Goal: Information Seeking & Learning: Check status

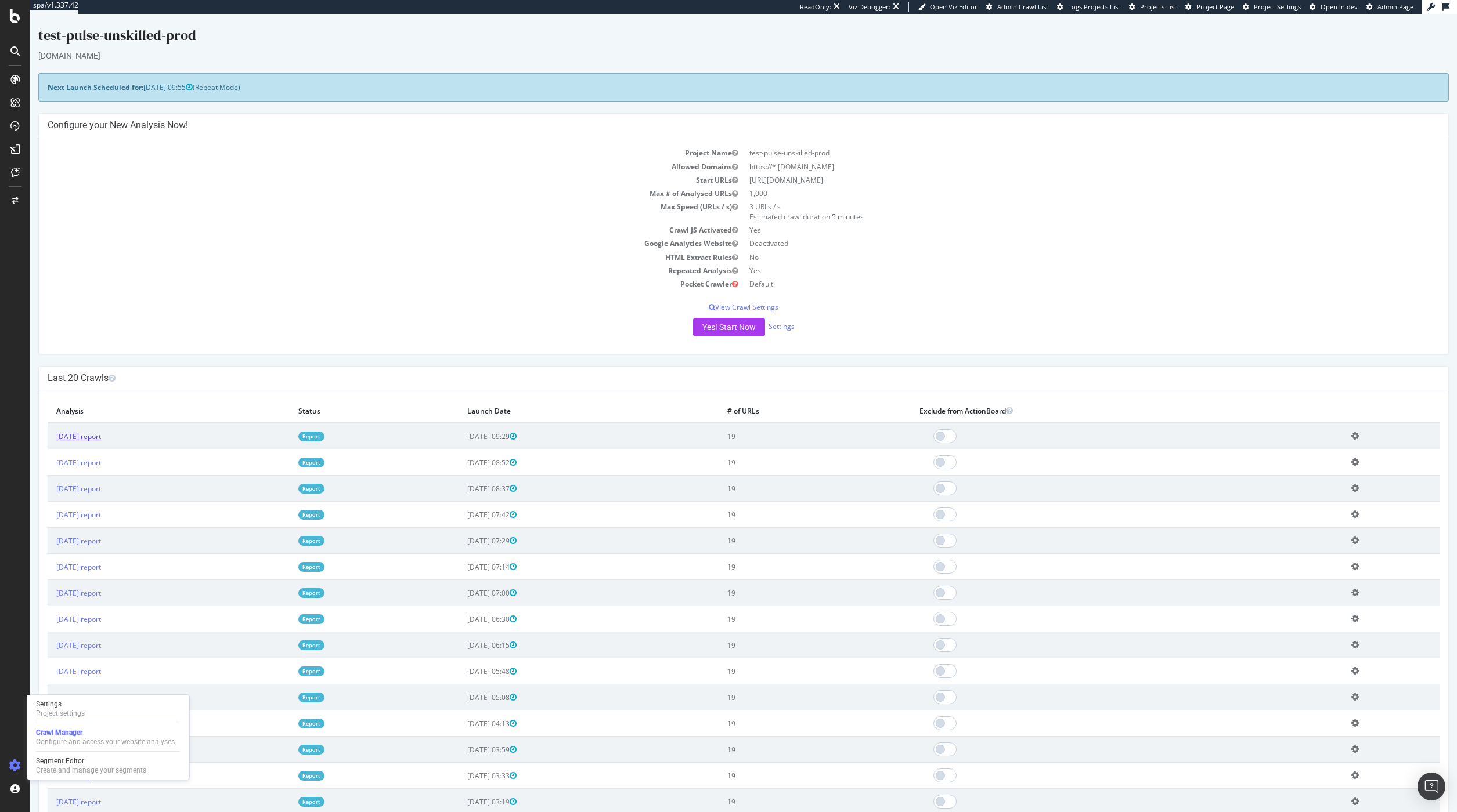
click at [100, 433] on link "2025 Sep. 25th report" at bounding box center [79, 436] width 45 height 10
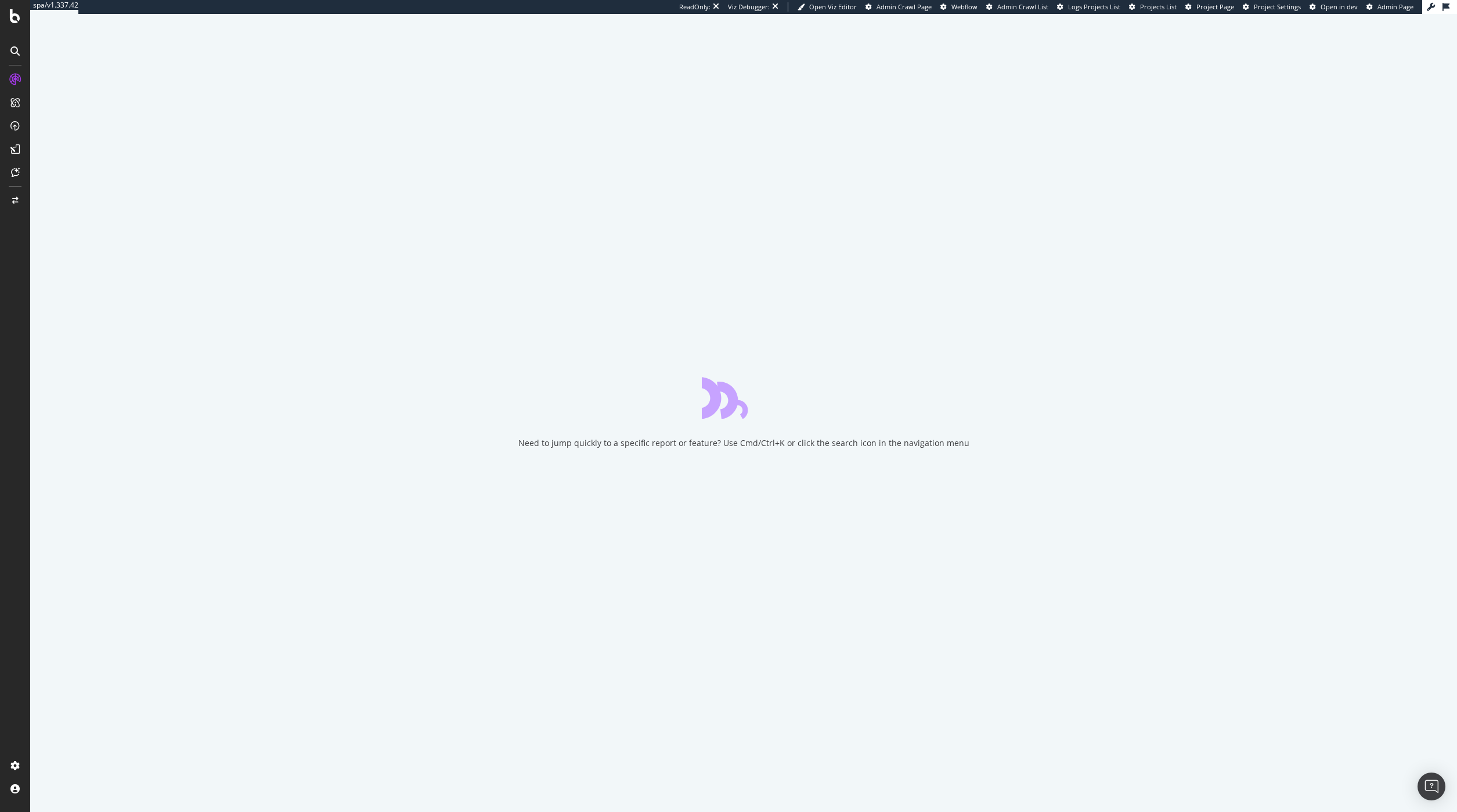
click at [1029, 8] on span "Admin Crawl List" at bounding box center [1023, 6] width 51 height 9
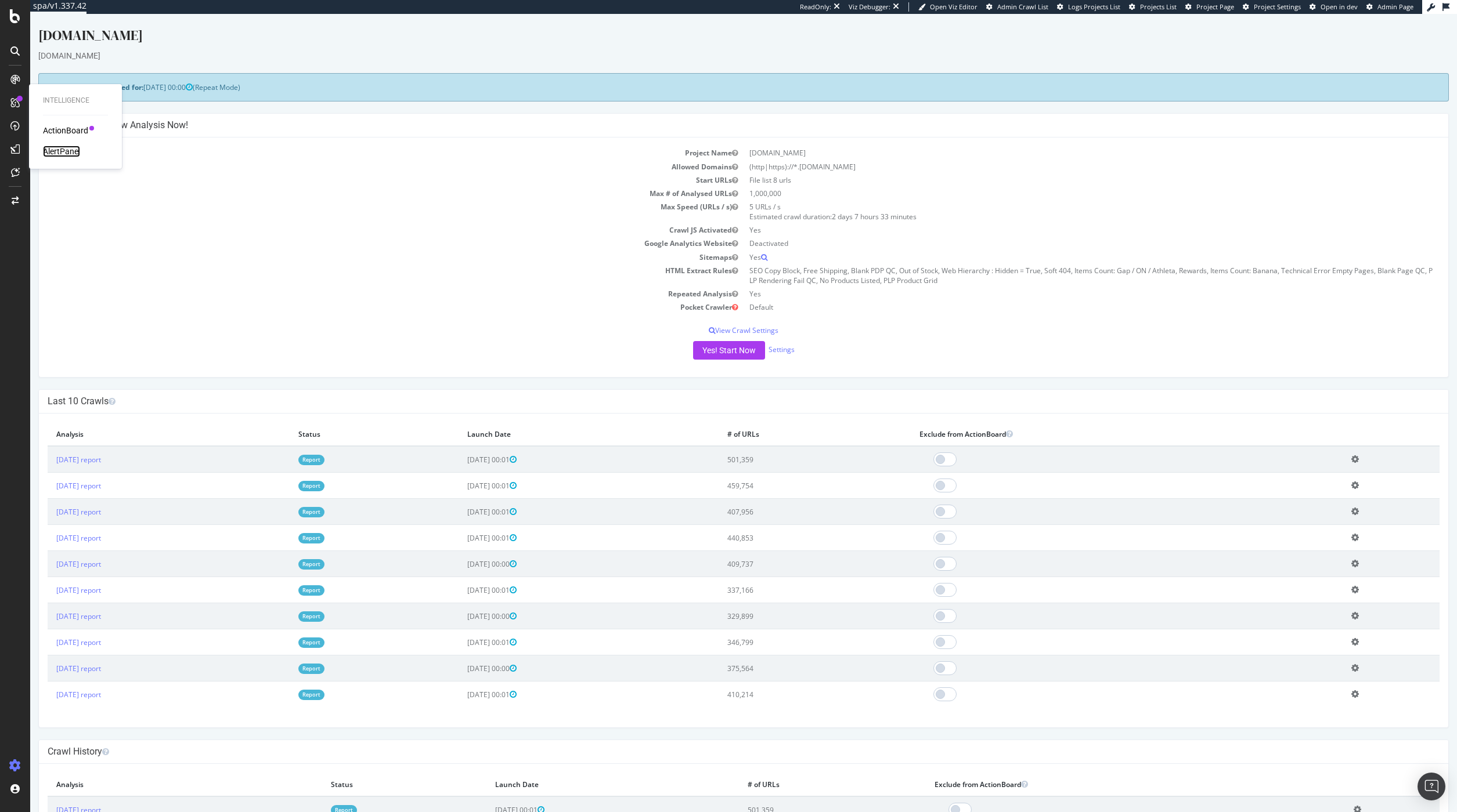
click at [60, 154] on div "AlertPanel" at bounding box center [61, 151] width 37 height 12
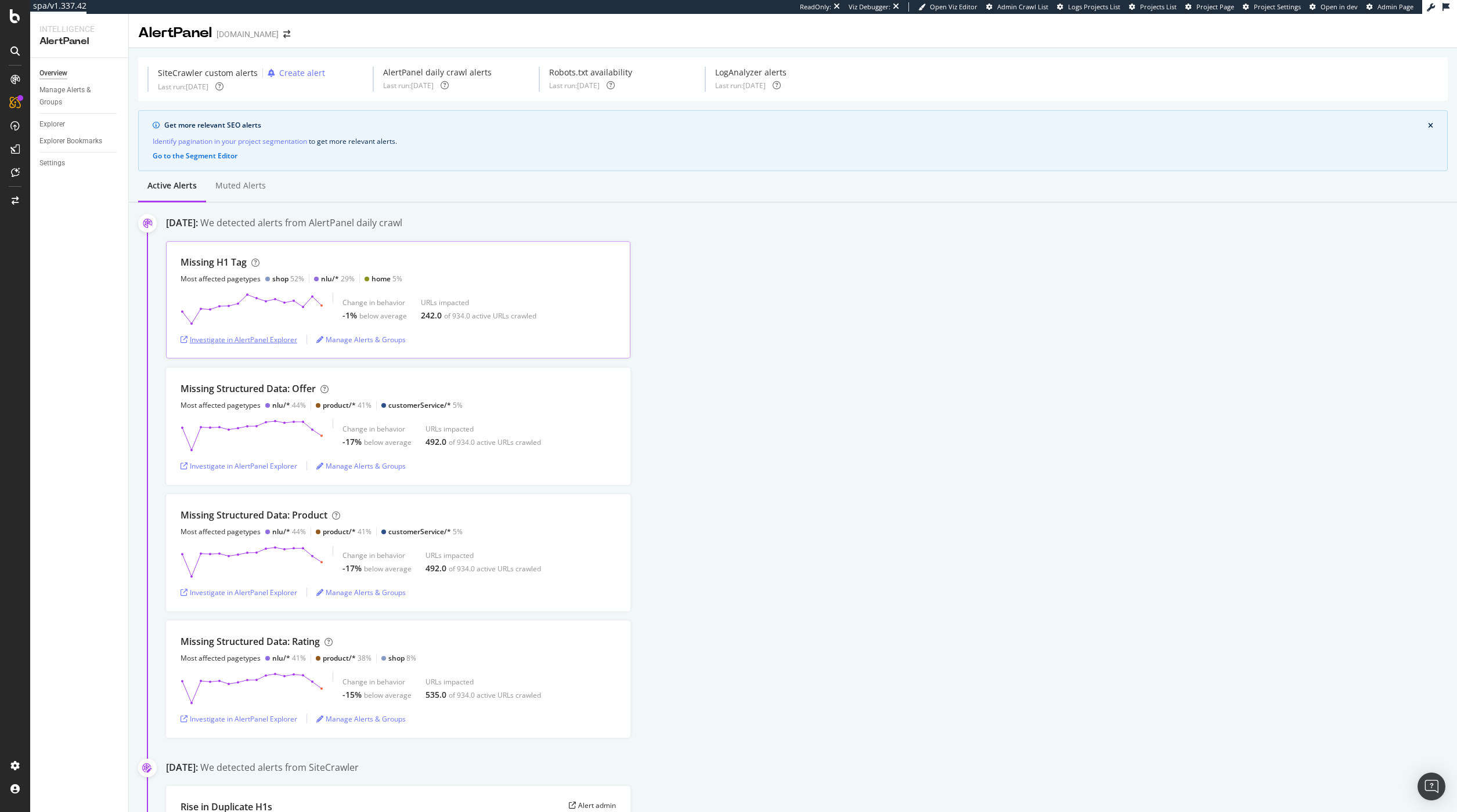
click at [260, 337] on div "Investigate in AlertPanel Explorer" at bounding box center [239, 340] width 117 height 10
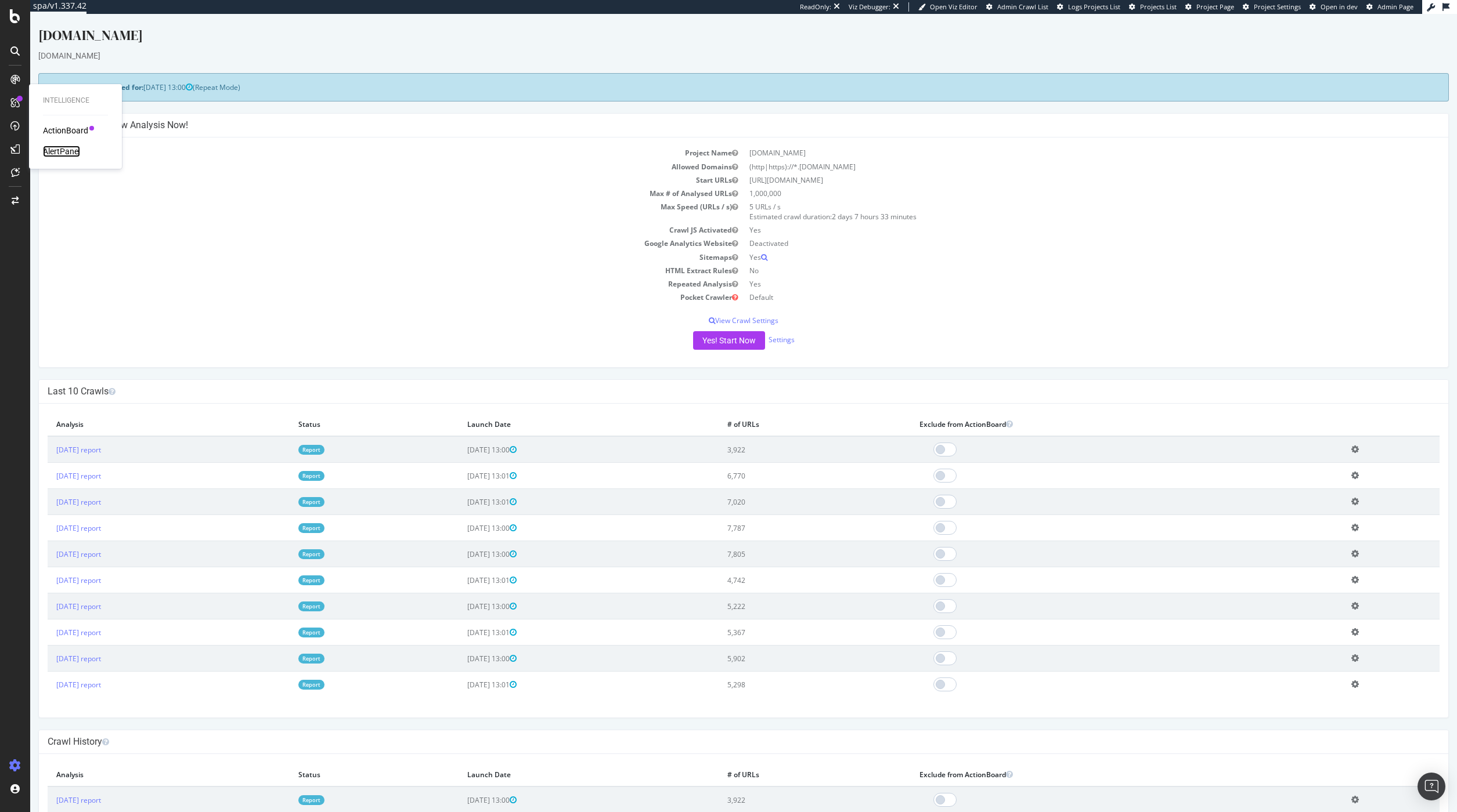
click at [70, 148] on div "AlertPanel" at bounding box center [61, 151] width 37 height 12
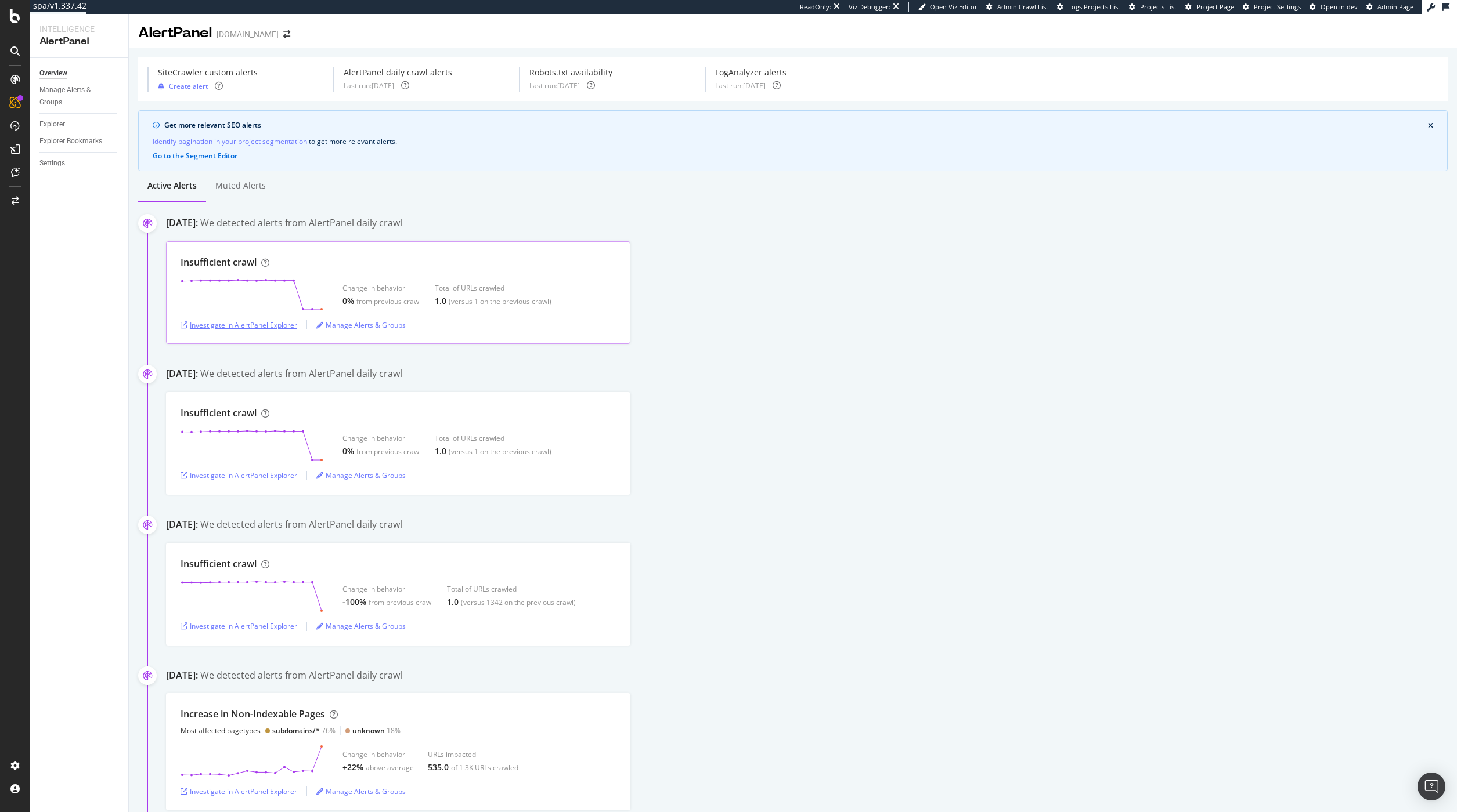
click at [264, 328] on div "Investigate in AlertPanel Explorer" at bounding box center [239, 325] width 117 height 10
click at [261, 323] on div "Investigate in AlertPanel Explorer" at bounding box center [239, 325] width 117 height 10
drag, startPoint x: 192, startPoint y: 225, endPoint x: 256, endPoint y: 234, distance: 64.6
click at [198, 225] on div "[DATE]:" at bounding box center [182, 223] width 32 height 13
drag, startPoint x: 216, startPoint y: 525, endPoint x: 255, endPoint y: 525, distance: 39.0
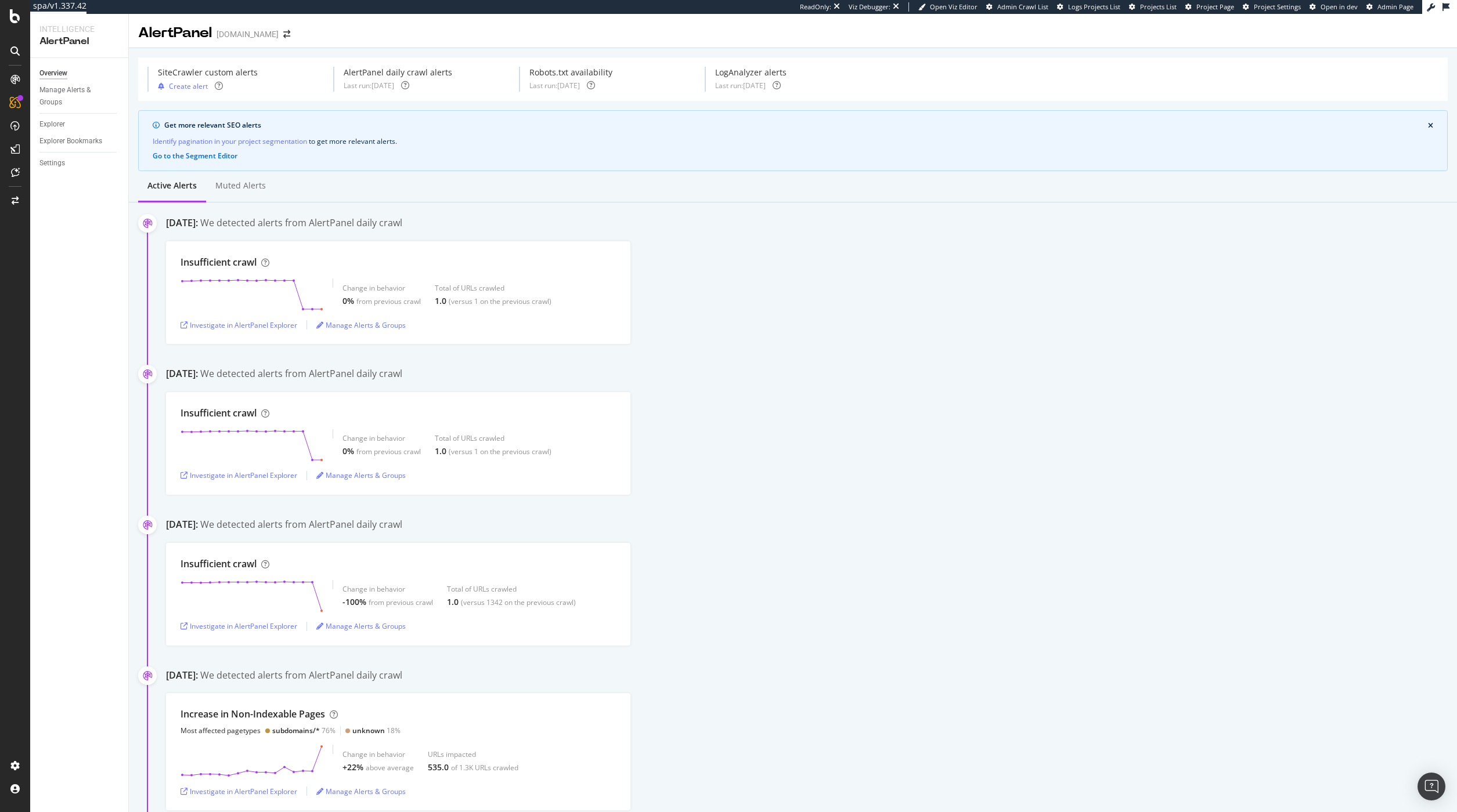
click at [198, 525] on div "[DATE]:" at bounding box center [182, 525] width 32 height 13
click at [676, 568] on div "Insufficient crawl Change in behavior -100% from previous crawl Total of URLs c…" at bounding box center [811, 594] width 1291 height 103
click at [269, 324] on div "Investigate in AlertPanel Explorer" at bounding box center [239, 325] width 117 height 10
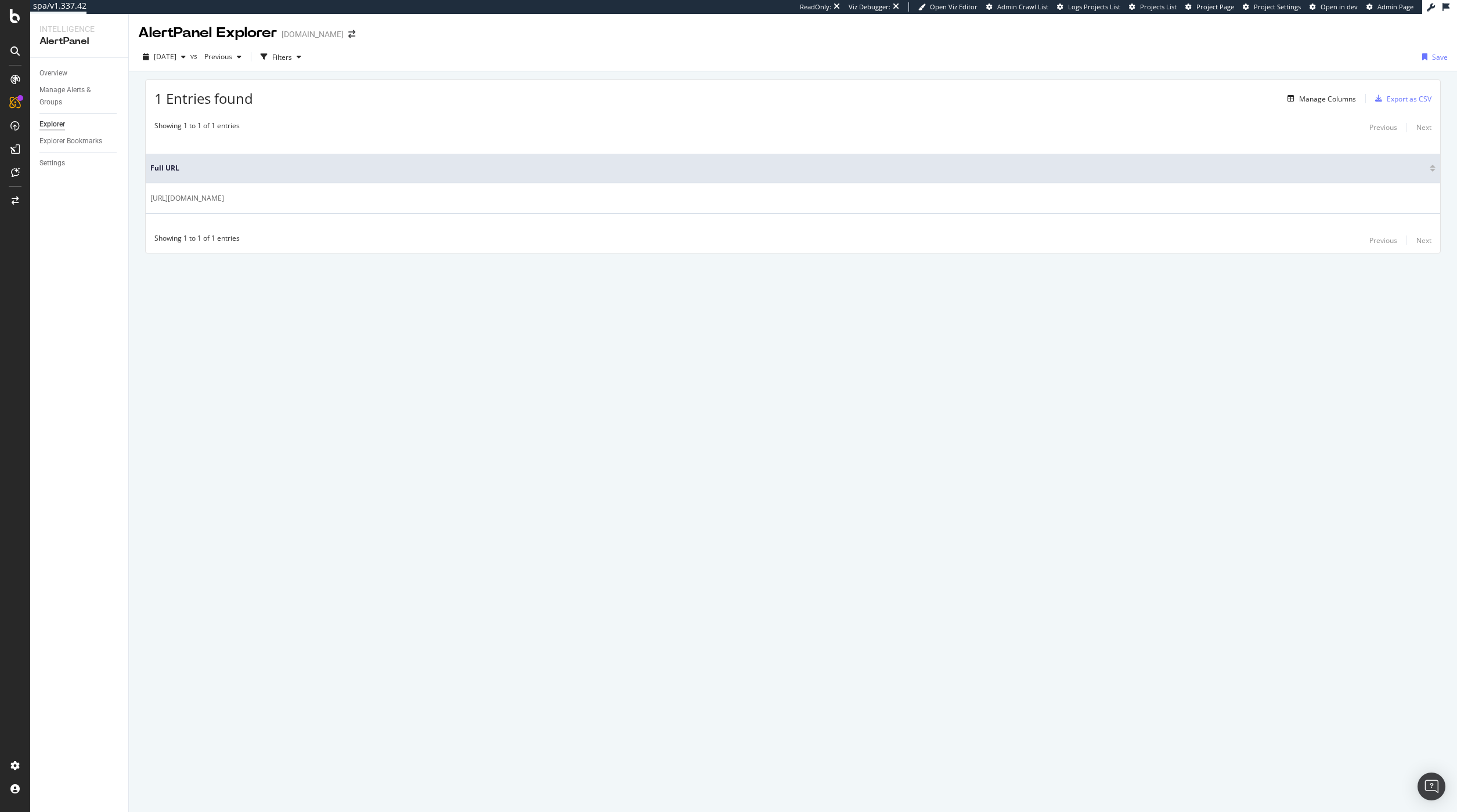
click at [551, 137] on div "Showing 1 to 1 of 1 entries Previous Next Full URL https://www.rosettastone.com…" at bounding box center [792, 184] width 1294 height 138
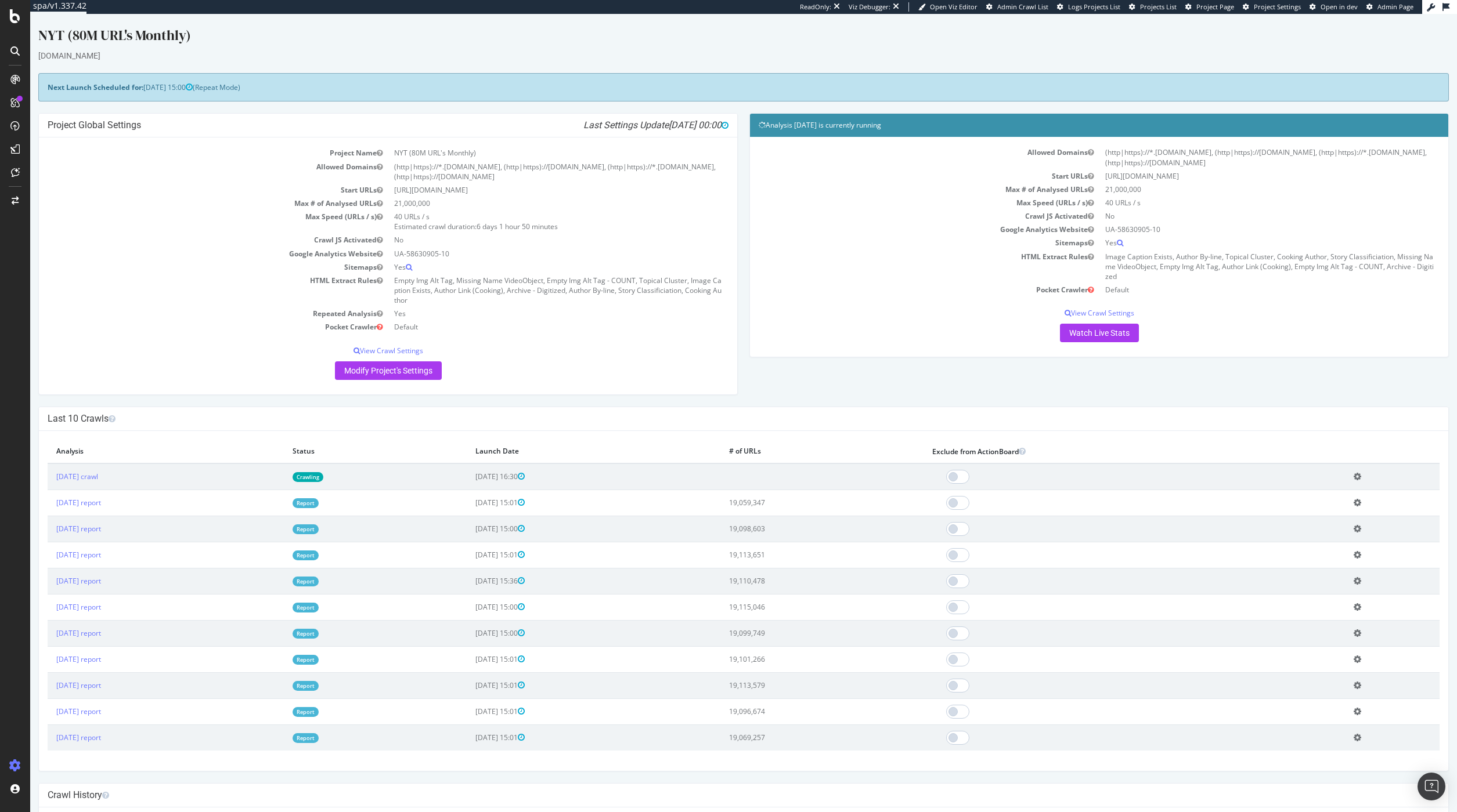
scroll to position [10, 0]
